Goal: Task Accomplishment & Management: Complete application form

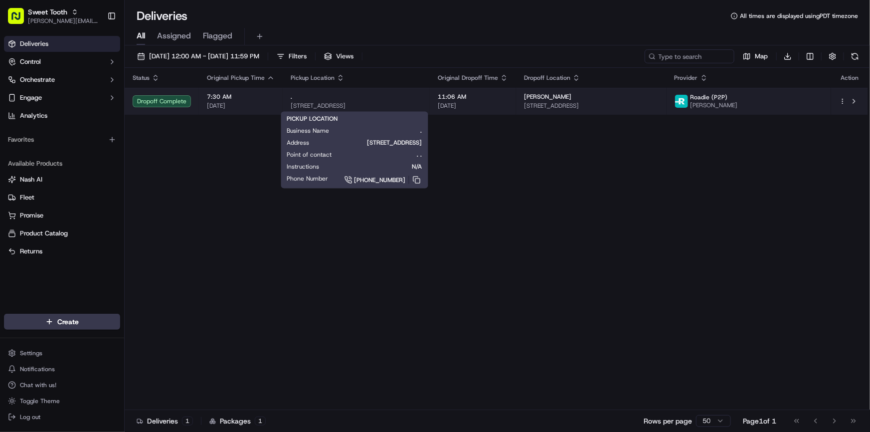
click at [371, 107] on span "[STREET_ADDRESS]" at bounding box center [356, 106] width 131 height 8
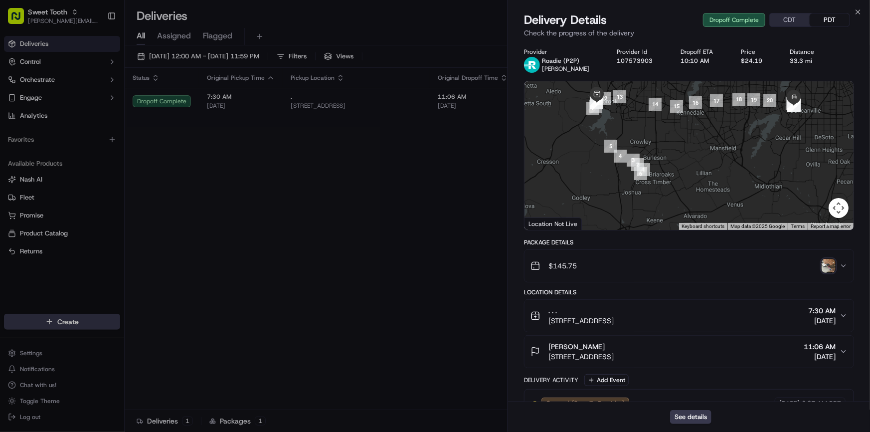
drag, startPoint x: 648, startPoint y: 175, endPoint x: 653, endPoint y: 121, distance: 53.7
click at [653, 121] on div at bounding box center [689, 155] width 329 height 149
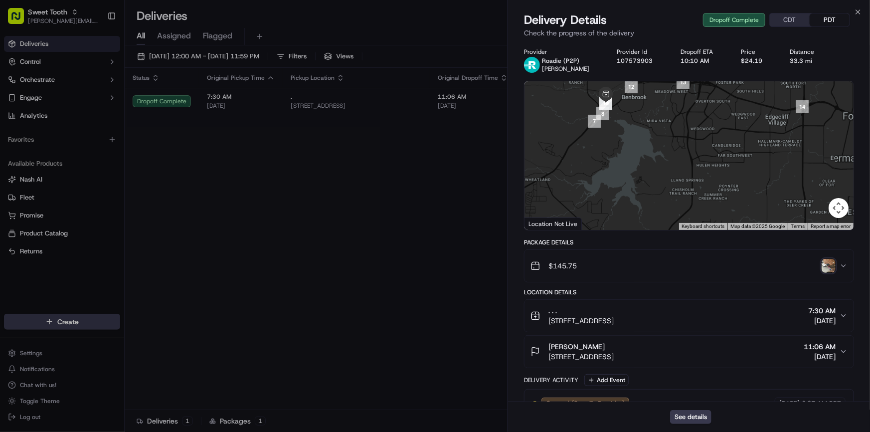
drag, startPoint x: 616, startPoint y: 148, endPoint x: 614, endPoint y: 178, distance: 30.5
click at [614, 186] on div at bounding box center [689, 155] width 329 height 149
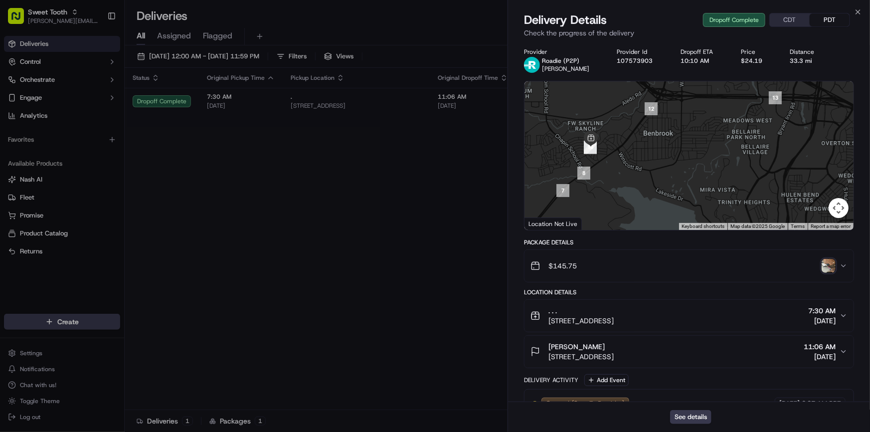
drag, startPoint x: 575, startPoint y: 134, endPoint x: 593, endPoint y: 161, distance: 32.7
click at [593, 161] on div at bounding box center [689, 155] width 329 height 149
click at [824, 268] on img "button" at bounding box center [829, 266] width 14 height 14
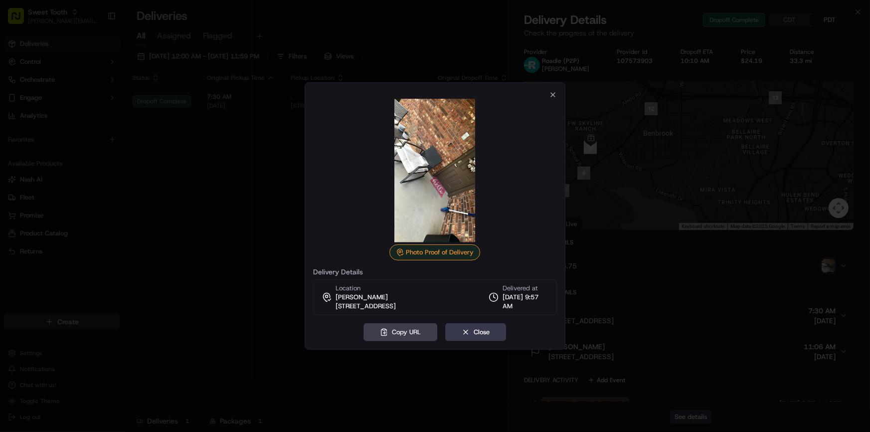
click at [255, 222] on div at bounding box center [435, 216] width 870 height 432
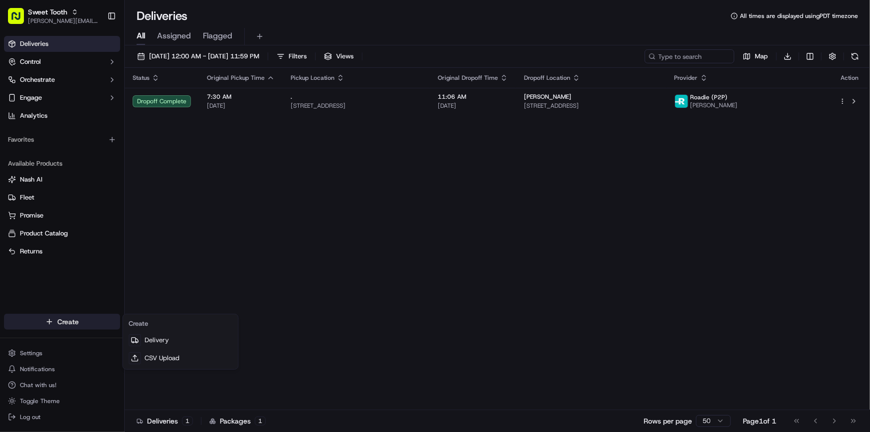
click at [88, 329] on html "Sweet Tooth [PERSON_NAME][EMAIL_ADDRESS][DOMAIN_NAME] Toggle Sidebar Deliveries…" at bounding box center [435, 216] width 870 height 432
click at [160, 348] on link "Delivery" at bounding box center [180, 340] width 111 height 18
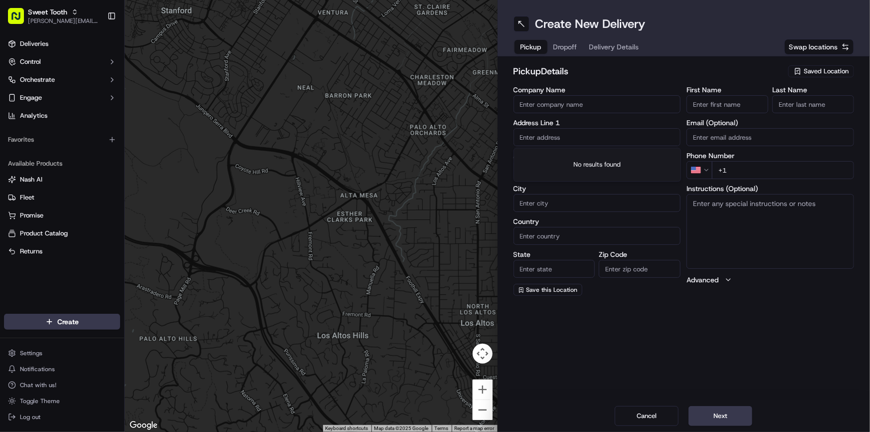
paste input "[STREET_ADDRESS]"
click at [586, 160] on div "[STREET_ADDRESS]" at bounding box center [597, 157] width 163 height 15
type input "[STREET_ADDRESS]"
type input "Ventura"
type input "[GEOGRAPHIC_DATA]"
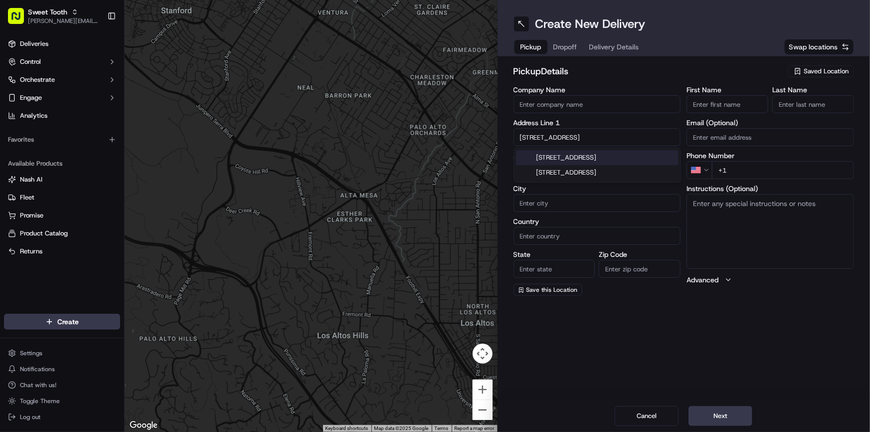
type input "CA"
type input "93003"
type input "[STREET_ADDRESS]"
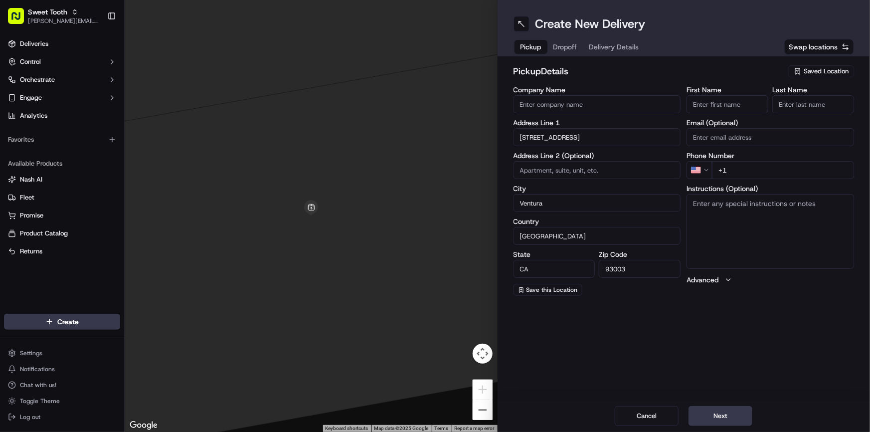
paste input "Zaytouna Bites - Bakery & Restaurant"
type input "Zaytouna Bites - Bakery & Restaurant"
click at [605, 155] on label "Address Line 2 (Optional)" at bounding box center [598, 155] width 168 height 7
click at [736, 224] on textarea "Instructions (Optional)" at bounding box center [771, 231] width 168 height 75
type textarea "Please go inside Zeytouna Bites and ask for an order for [PERSON_NAME]"
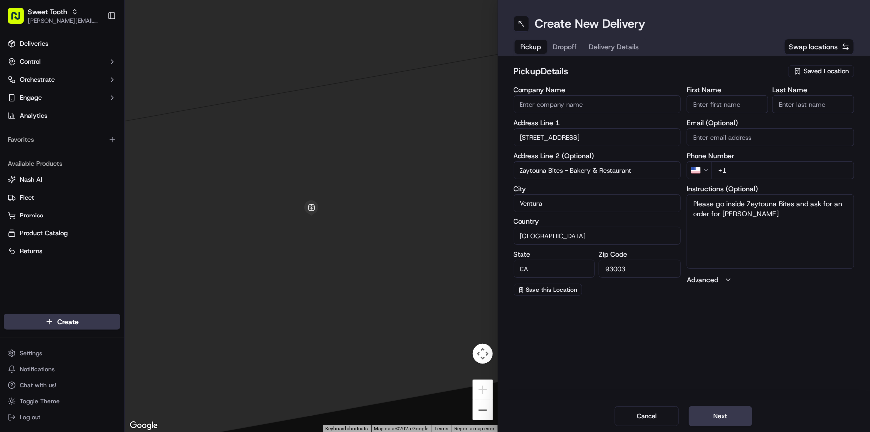
click at [763, 172] on input "+1" at bounding box center [783, 170] width 142 height 18
type input "[PHONE_NUMBER]"
click at [761, 304] on div "Create New Delivery Pickup Dropoff Delivery Details Swap locations pickup Detai…" at bounding box center [684, 216] width 373 height 432
click at [713, 105] on input "First Name" at bounding box center [728, 104] width 82 height 18
type input "[PERSON_NAME]"
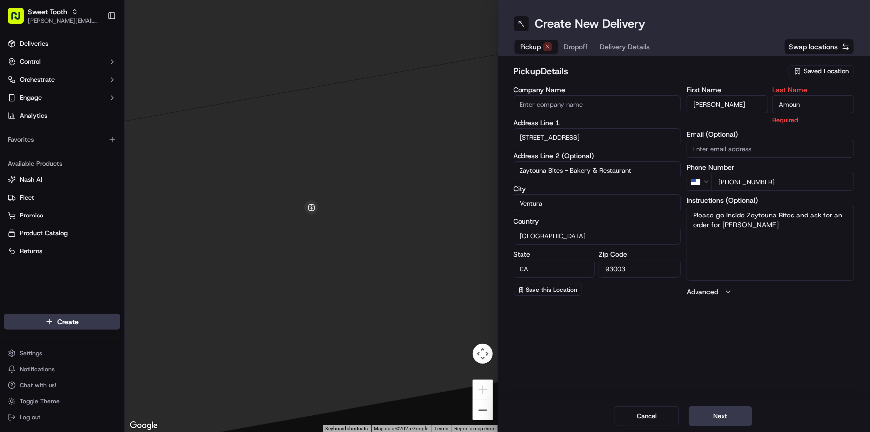
type input "Amoun"
click at [700, 57] on div "pickup Details Saved Location Company Name Address Line [GEOGRAPHIC_DATA][STREE…" at bounding box center [684, 180] width 373 height 248
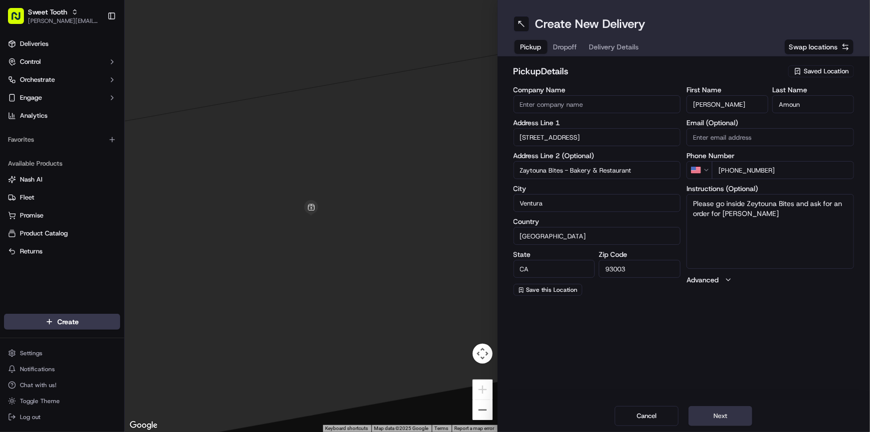
click at [727, 416] on button "Next" at bounding box center [721, 416] width 64 height 20
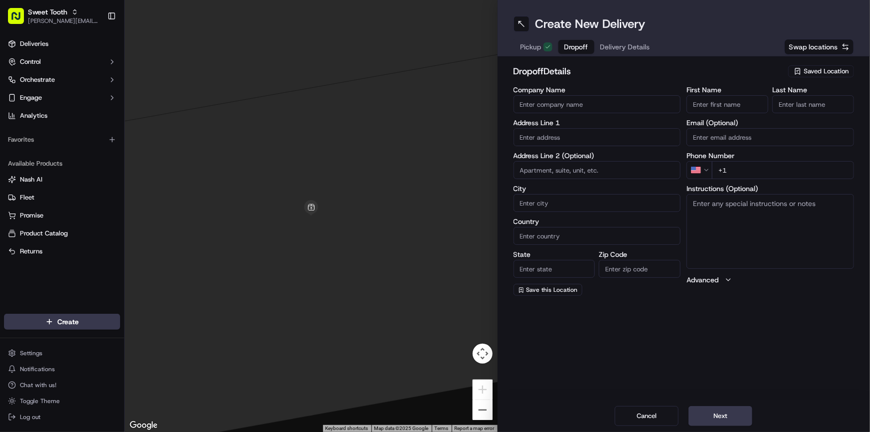
click at [537, 47] on span "Pickup" at bounding box center [531, 47] width 21 height 10
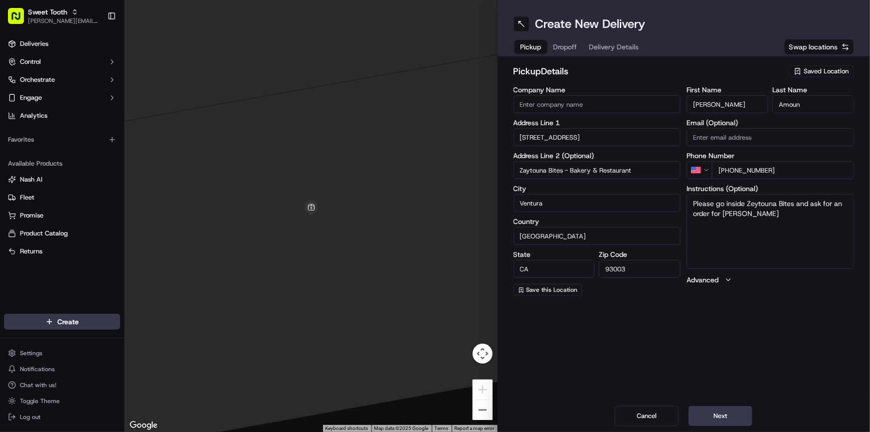
click at [717, 97] on input "[PERSON_NAME]" at bounding box center [728, 104] width 82 height 18
type input "Zeytouna"
type input "Bites"
click at [738, 417] on button "Next" at bounding box center [721, 416] width 64 height 20
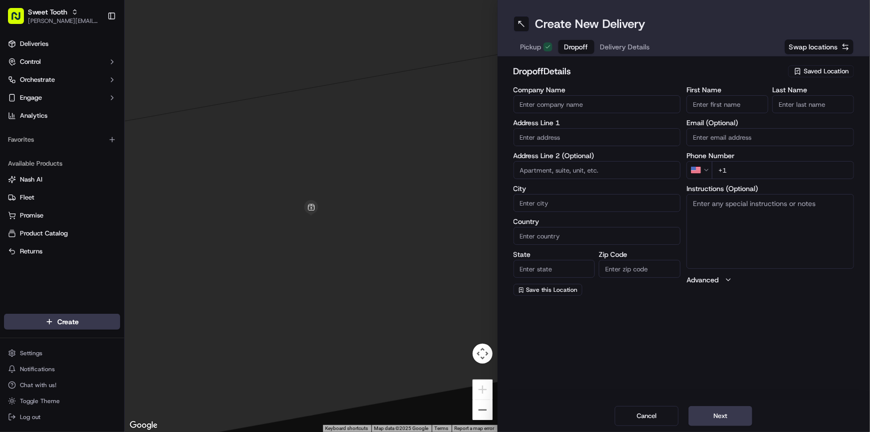
click at [560, 139] on input "text" at bounding box center [598, 137] width 168 height 18
click at [591, 155] on div "[STREET_ADDRESS]" at bounding box center [597, 157] width 163 height 15
type input "[STREET_ADDRESS]"
type input "Chatsworth"
type input "[GEOGRAPHIC_DATA]"
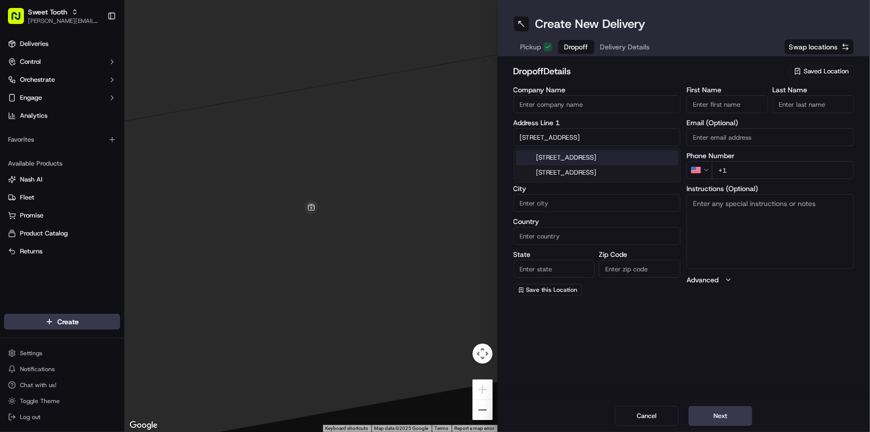
type input "CA"
type input "91311"
type input "[STREET_ADDRESS]"
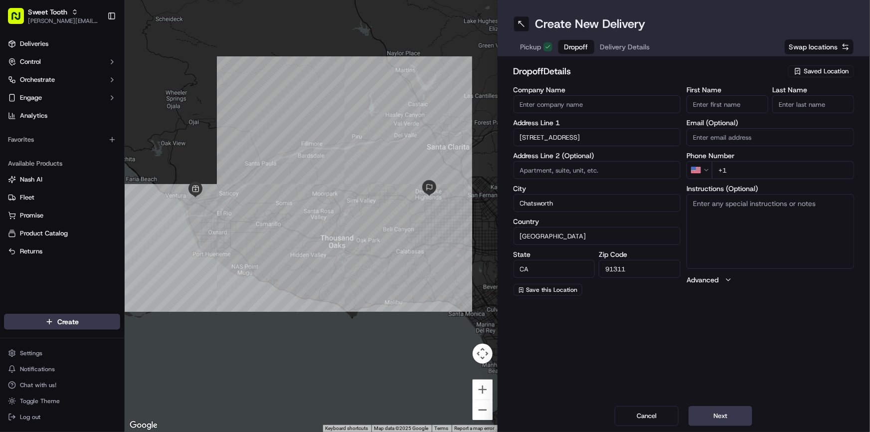
click at [757, 171] on input "+1" at bounding box center [783, 170] width 142 height 18
type input "[PHONE_NUMBER]"
click at [722, 108] on input "First Name" at bounding box center [728, 104] width 82 height 18
type input "[PERSON_NAME]"
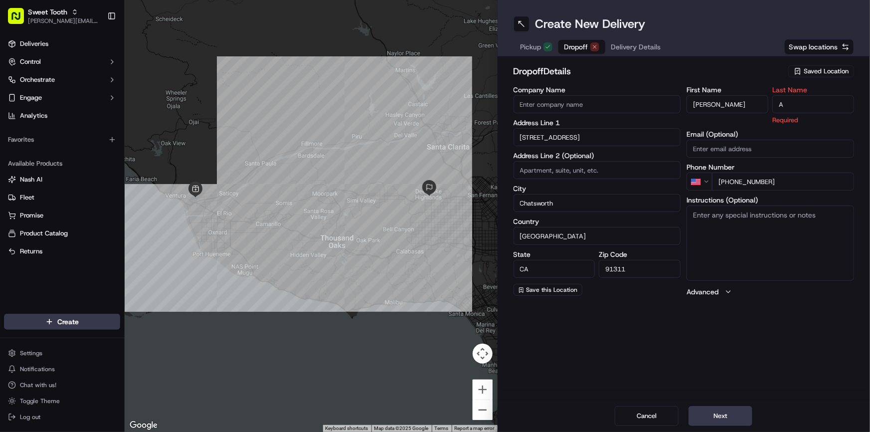
type input "A"
click at [725, 81] on div "dropoff Details Saved Location" at bounding box center [684, 73] width 341 height 18
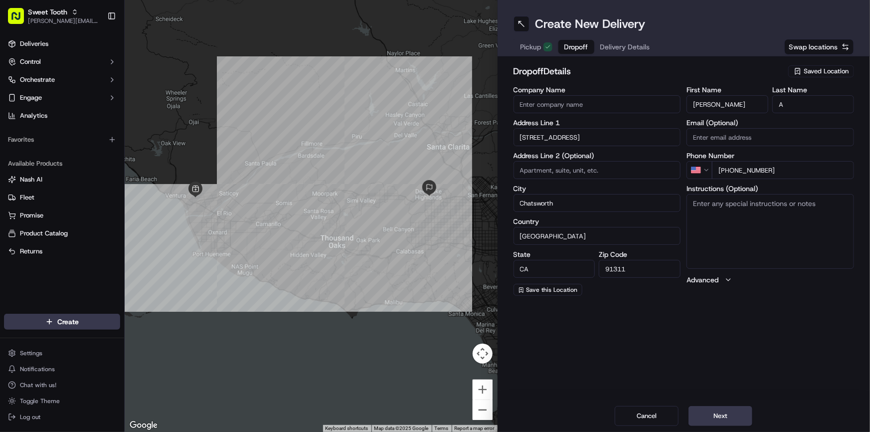
click at [750, 232] on textarea "Instructions (Optional)" at bounding box center [771, 231] width 168 height 75
type textarea "Text upon arrival"
click at [734, 329] on div "Create New Delivery Pickup Dropoff Delivery Details Swap locations dropoff Deta…" at bounding box center [684, 216] width 373 height 432
click at [712, 406] on button "Next" at bounding box center [721, 416] width 64 height 20
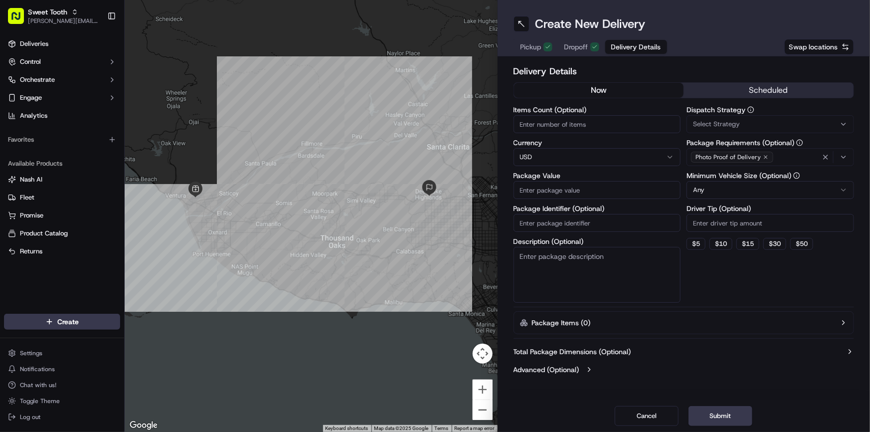
click at [557, 192] on input "Package Value" at bounding box center [598, 190] width 168 height 18
type input "350"
click at [575, 176] on label "Package Value" at bounding box center [598, 175] width 168 height 7
click at [575, 181] on input "350" at bounding box center [598, 190] width 168 height 18
click at [583, 173] on label "Package Value" at bounding box center [598, 175] width 168 height 7
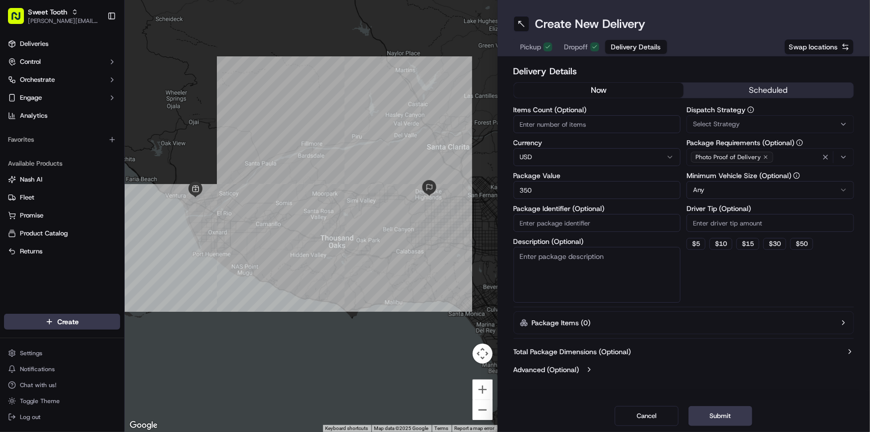
click at [583, 181] on input "350" at bounding box center [598, 190] width 168 height 18
click at [719, 420] on button "Submit" at bounding box center [721, 416] width 64 height 20
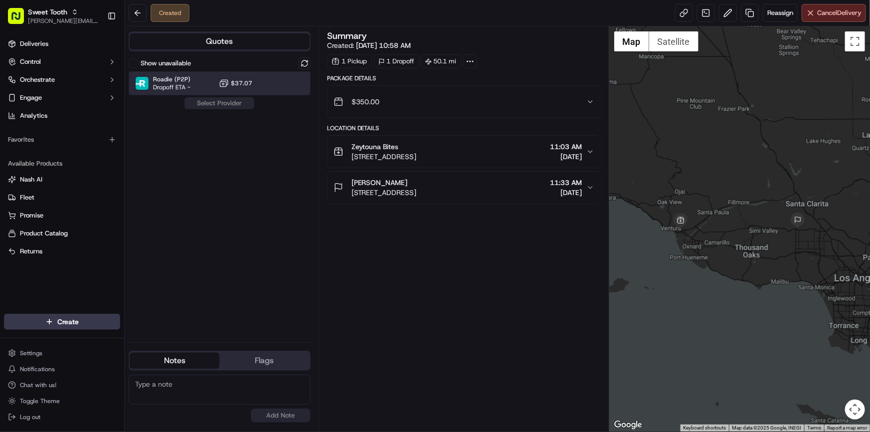
click at [244, 91] on div "Roadie (P2P) Dropoff ETA - $37.07" at bounding box center [220, 83] width 182 height 24
click at [238, 105] on button "Assign Provider" at bounding box center [219, 103] width 71 height 12
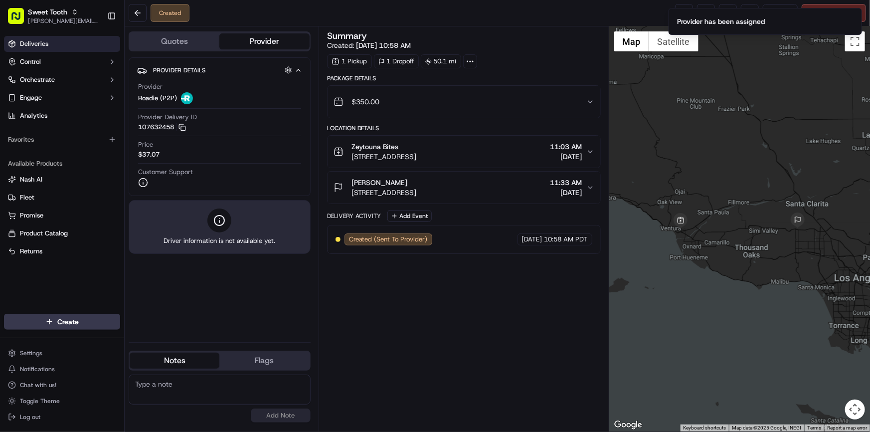
click at [50, 44] on link "Deliveries" at bounding box center [62, 44] width 116 height 16
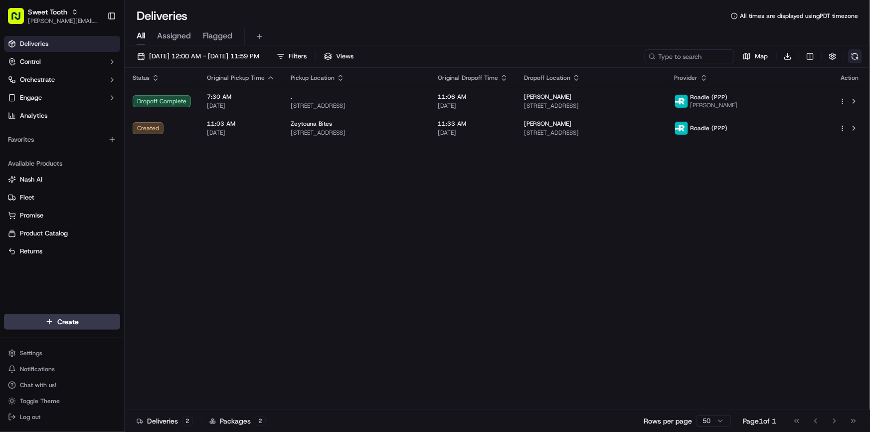
click at [852, 54] on button at bounding box center [856, 56] width 14 height 14
click at [48, 402] on span "Toggle Theme" at bounding box center [40, 401] width 40 height 8
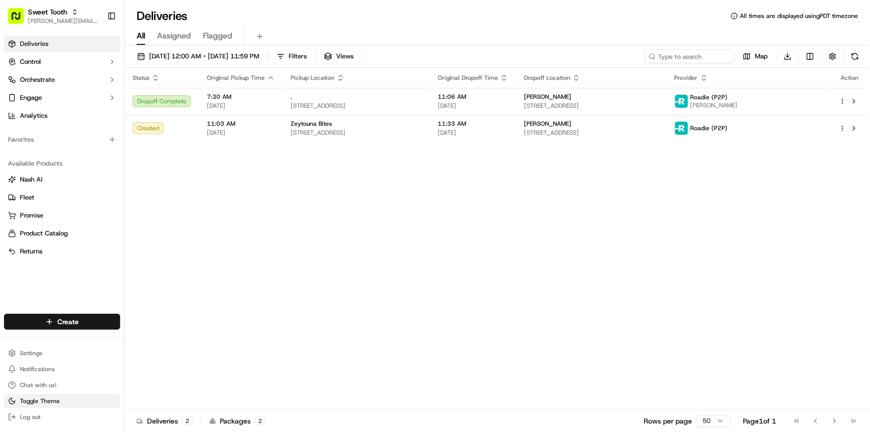
click at [48, 402] on span "Toggle Theme" at bounding box center [40, 401] width 40 height 8
